Goal: Book appointment/travel/reservation

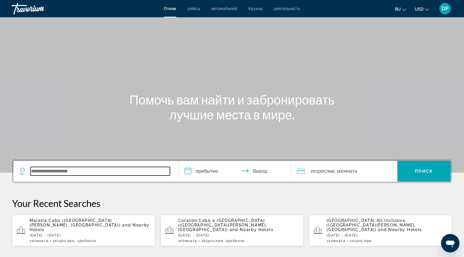
click at [68, 175] on input "Search widget" at bounding box center [99, 171] width 139 height 9
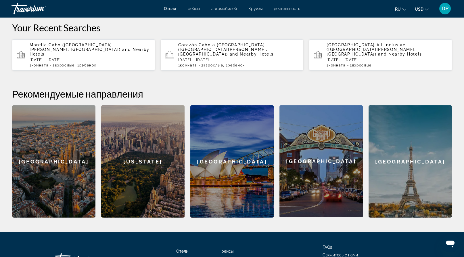
scroll to position [176, 0]
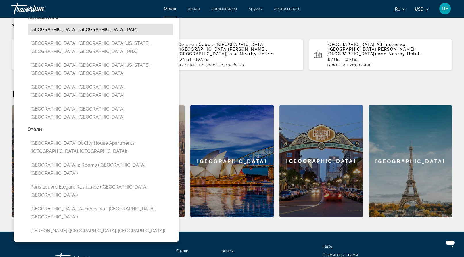
click at [75, 35] on button "Paris, France (PAR)" at bounding box center [101, 29] width 146 height 11
type input "**********"
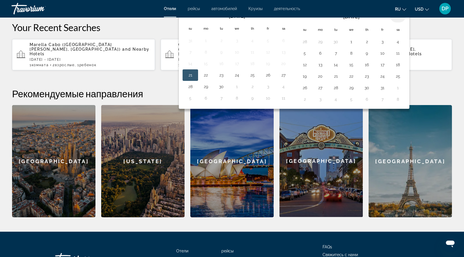
click at [406, 22] on th "Next month" at bounding box center [398, 16] width 16 height 13
click at [309, 57] on button "2" at bounding box center [304, 53] width 9 height 8
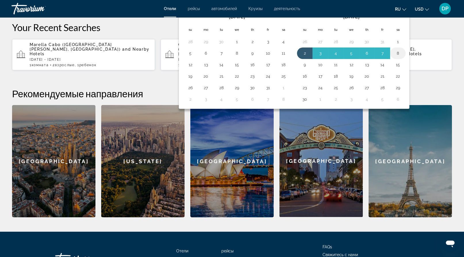
click at [403, 57] on button "8" at bounding box center [397, 53] width 9 height 8
type input "**********"
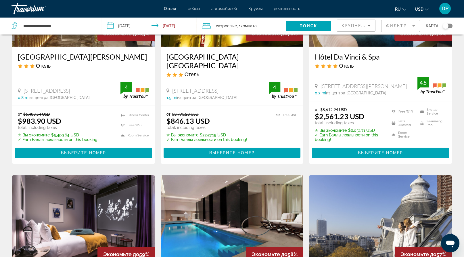
scroll to position [115, 0]
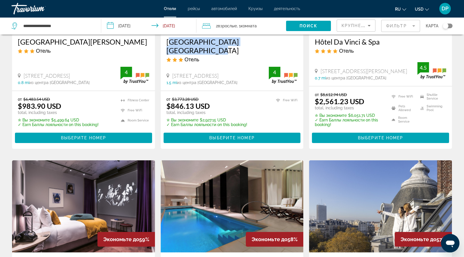
drag, startPoint x: 170, startPoint y: 81, endPoint x: 218, endPoint y: 90, distance: 48.8
copy h3 "Hôtel Bellevue Paris Montmartre"
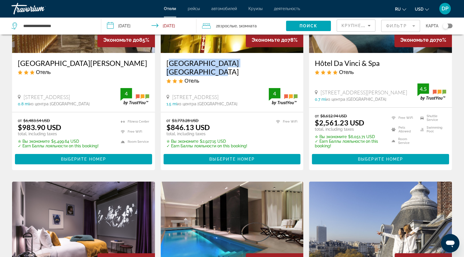
scroll to position [144, 0]
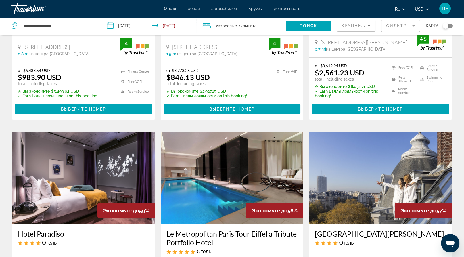
click at [247, 86] on div "от $3,773.28 USD $846.13 USD total, including taxes" at bounding box center [207, 77] width 81 height 18
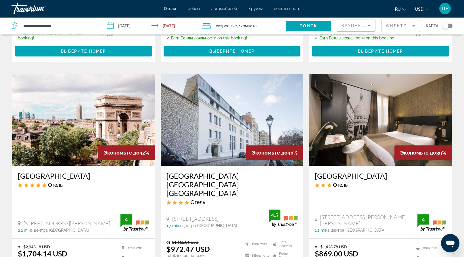
scroll to position [690, 0]
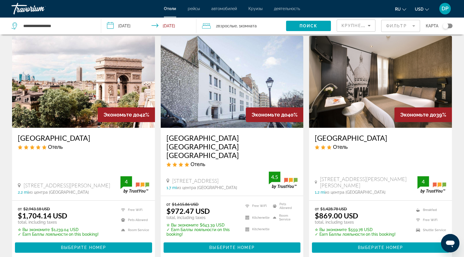
drag, startPoint x: 26, startPoint y: 79, endPoint x: 53, endPoint y: 97, distance: 33.3
copy h3 "Le Dokhan s Paris Arc de Triomphe a Tribute Portfolio Hotel"
drag, startPoint x: 120, startPoint y: 148, endPoint x: 122, endPoint y: 157, distance: 9.3
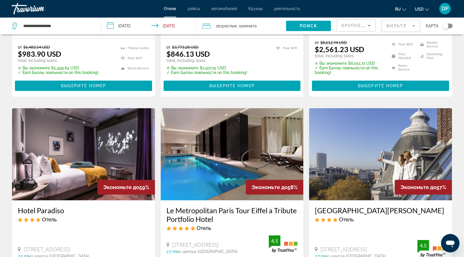
scroll to position [29, 0]
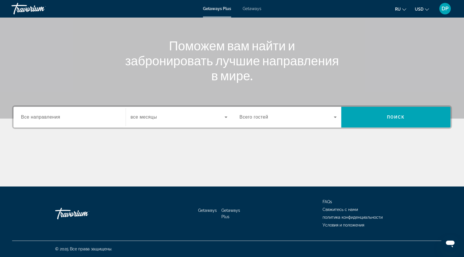
click at [279, 120] on span "Search widget" at bounding box center [287, 117] width 94 height 7
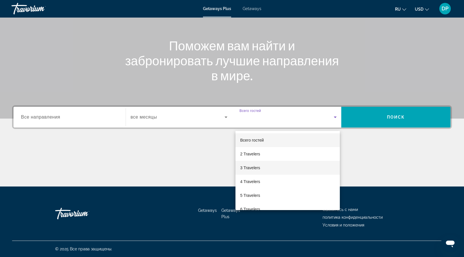
scroll to position [131, 0]
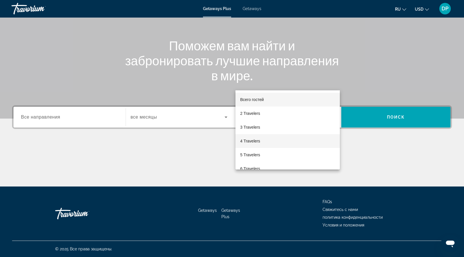
click at [261, 145] on mat-option "4 Travelers" at bounding box center [288, 141] width 104 height 14
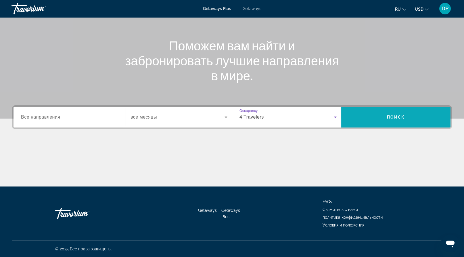
click at [385, 110] on span "Search widget" at bounding box center [395, 117] width 109 height 14
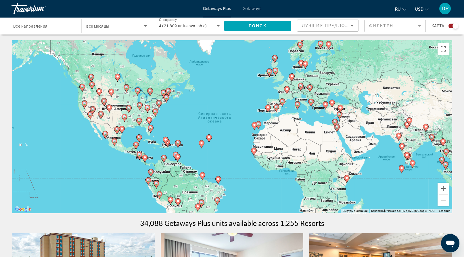
click at [92, 79] on image "Main content" at bounding box center [90, 76] width 3 height 3
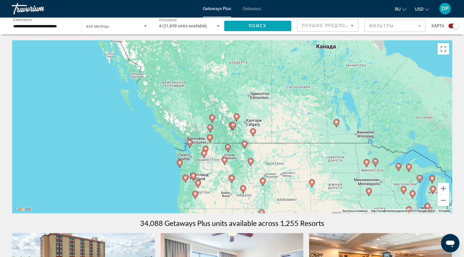
click at [213, 119] on image "Main content" at bounding box center [212, 117] width 3 height 3
type input "**********"
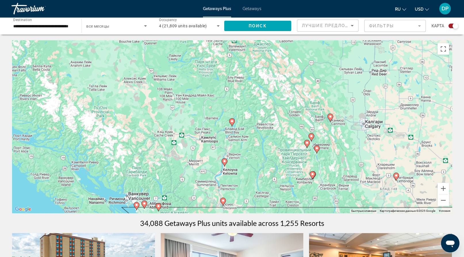
click at [232, 126] on icon "Main content" at bounding box center [231, 121] width 5 height 7
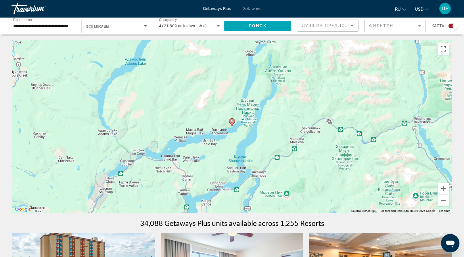
click at [231, 123] on image "Main content" at bounding box center [231, 120] width 3 height 3
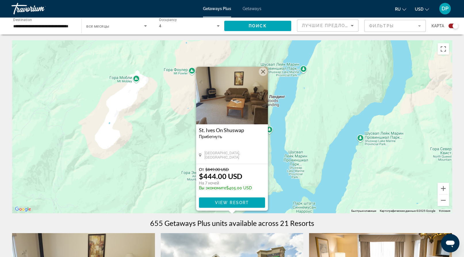
click at [238, 205] on span "View Resort" at bounding box center [232, 202] width 34 height 5
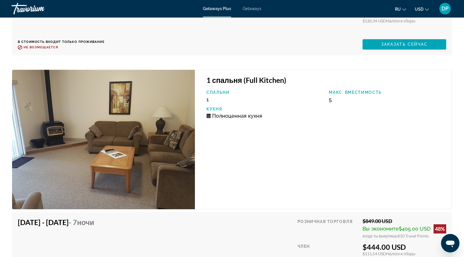
scroll to position [1352, 0]
